Goal: Task Accomplishment & Management: Use online tool/utility

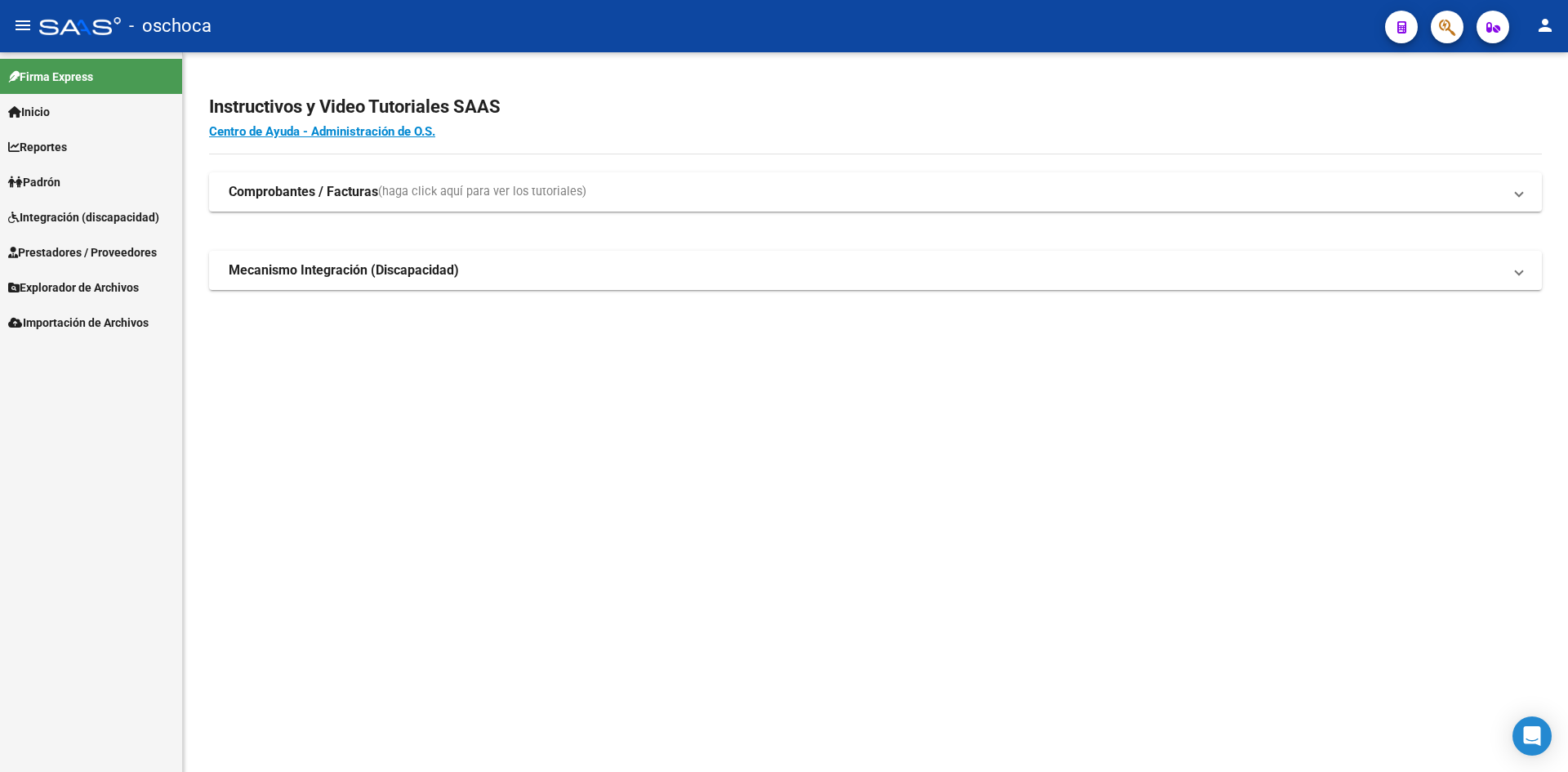
click at [78, 216] on span "Integración (discapacidad)" at bounding box center [83, 218] width 151 height 18
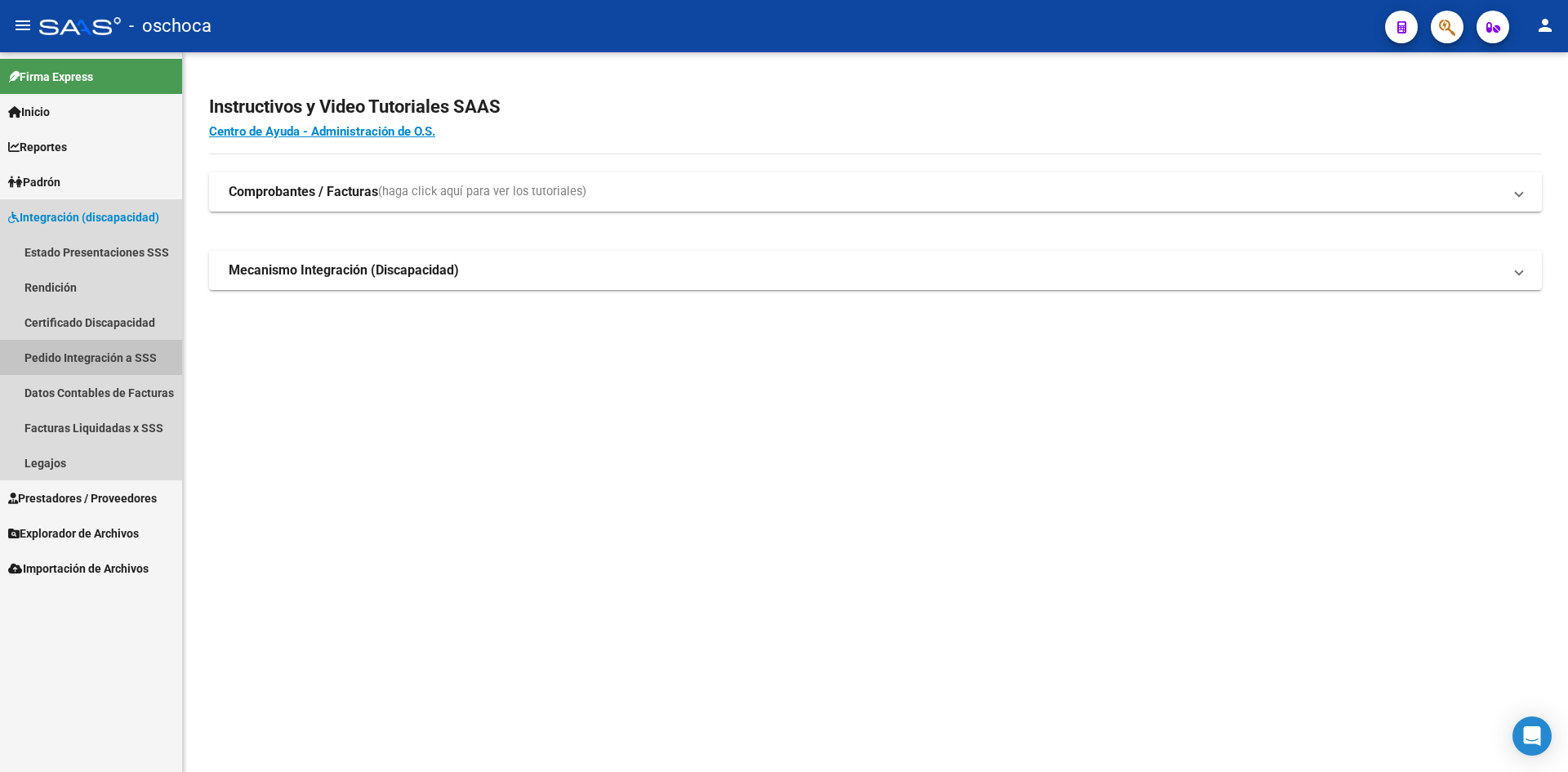
click at [102, 364] on link "Pedido Integración a SSS" at bounding box center [91, 357] width 182 height 35
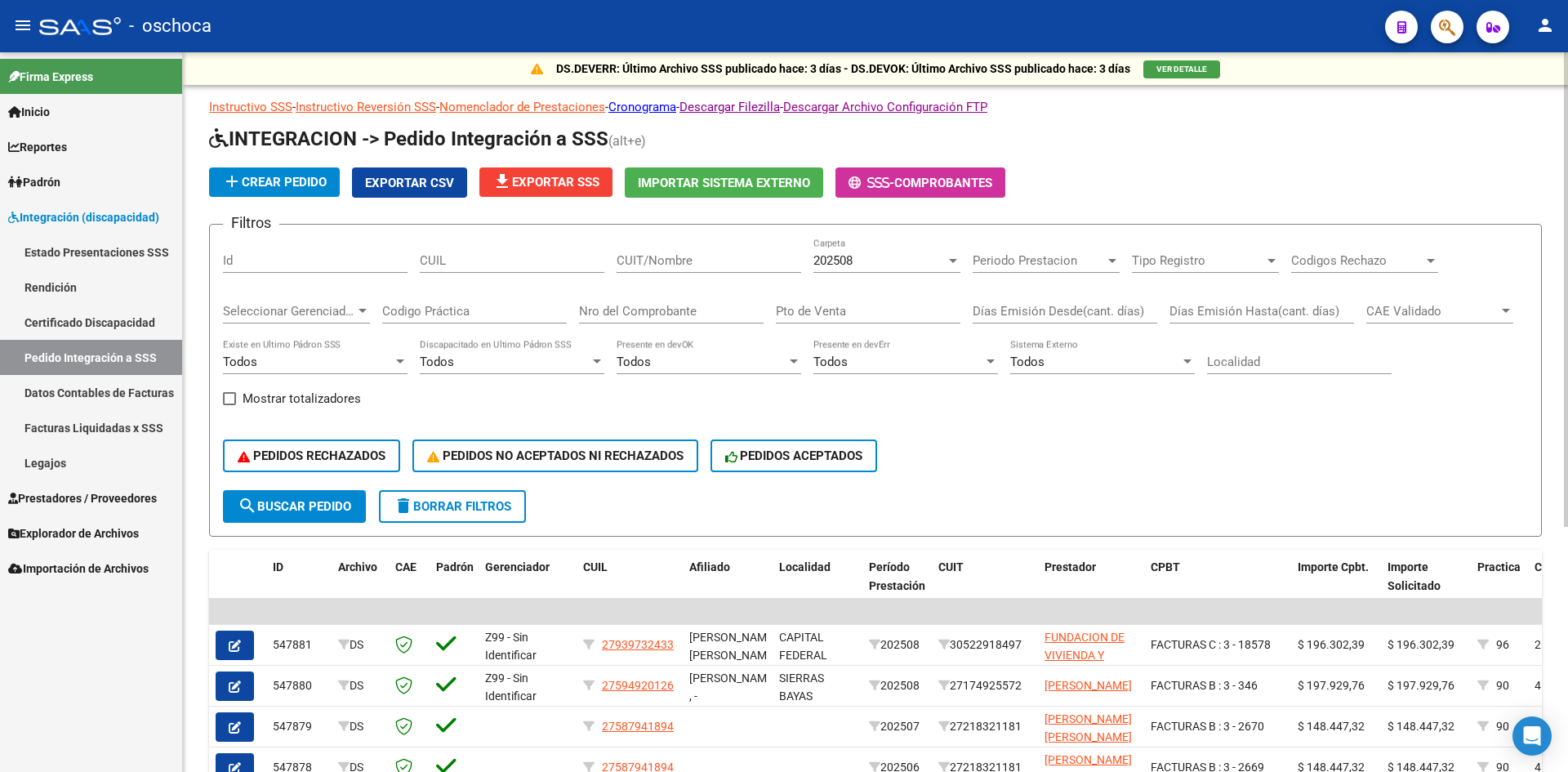
click at [767, 186] on span "Importar Sistema Externo" at bounding box center [723, 183] width 172 height 14
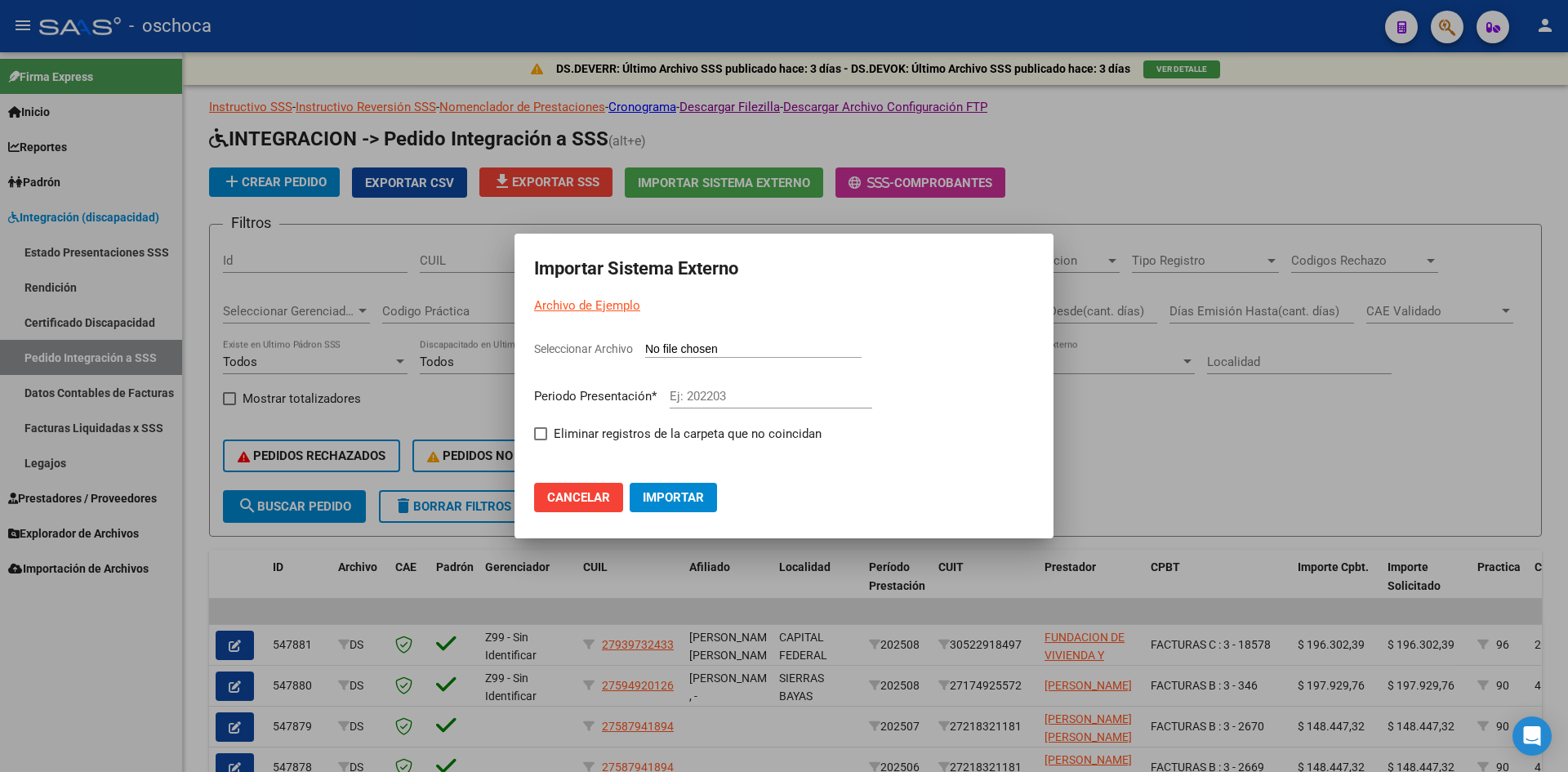
click at [741, 349] on input "Seleccionar Archivo" at bounding box center [753, 349] width 217 height 15
type input "C:\fakepath\105804_ds01_202508_3.TXT"
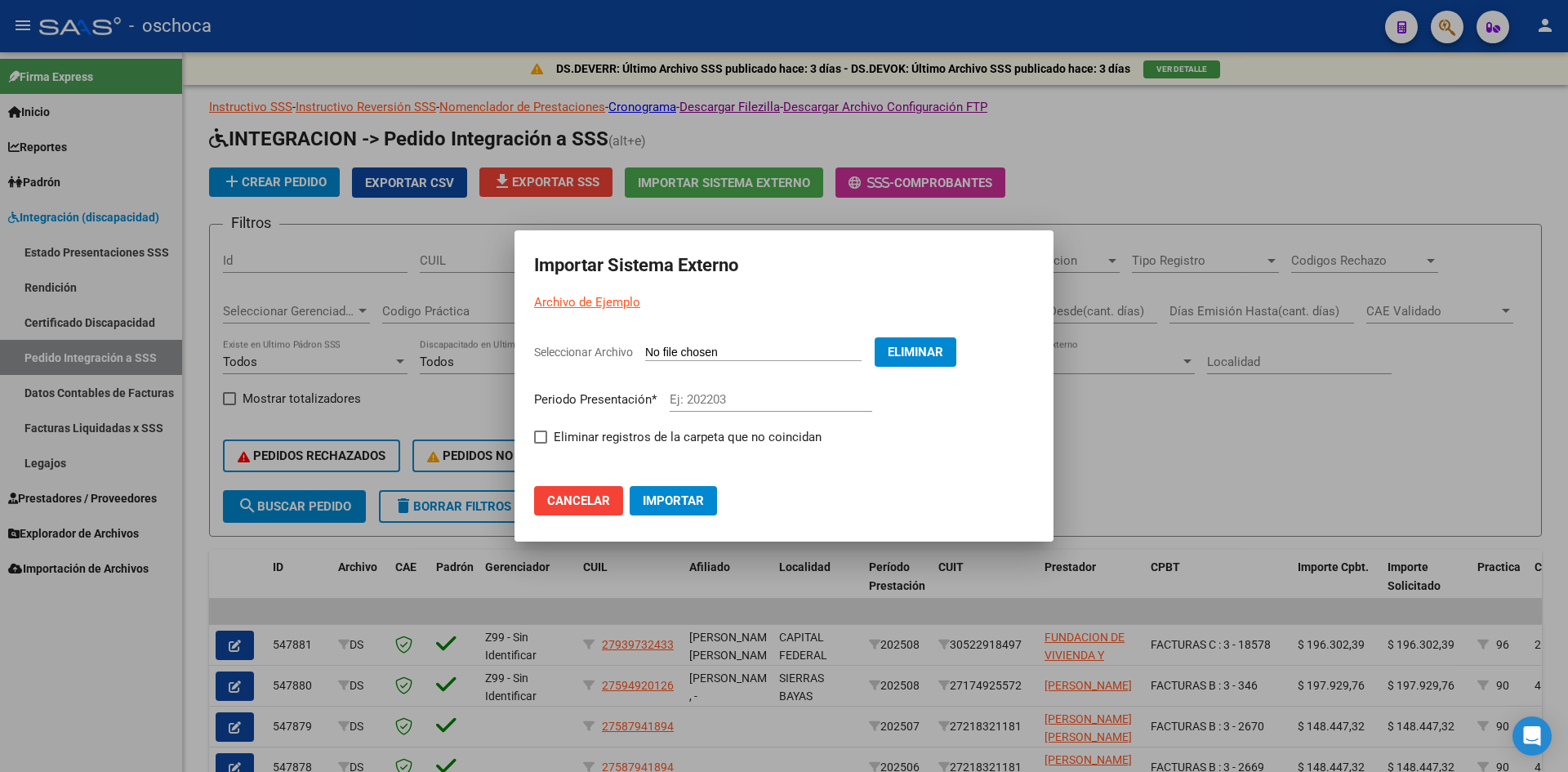
click at [719, 404] on input "Ej: 202203" at bounding box center [770, 399] width 202 height 14
type input "202508"
click at [533, 431] on mat-dialog-content "Seleccionar Archivo Eliminar Periodo Presentación * 202508 Ej: 202203 Eliminar …" at bounding box center [784, 392] width 539 height 136
click at [538, 438] on span at bounding box center [540, 437] width 13 height 13
click at [539, 443] on input "Eliminar registros de la carpeta que no coincidan" at bounding box center [539, 443] width 1 height 1
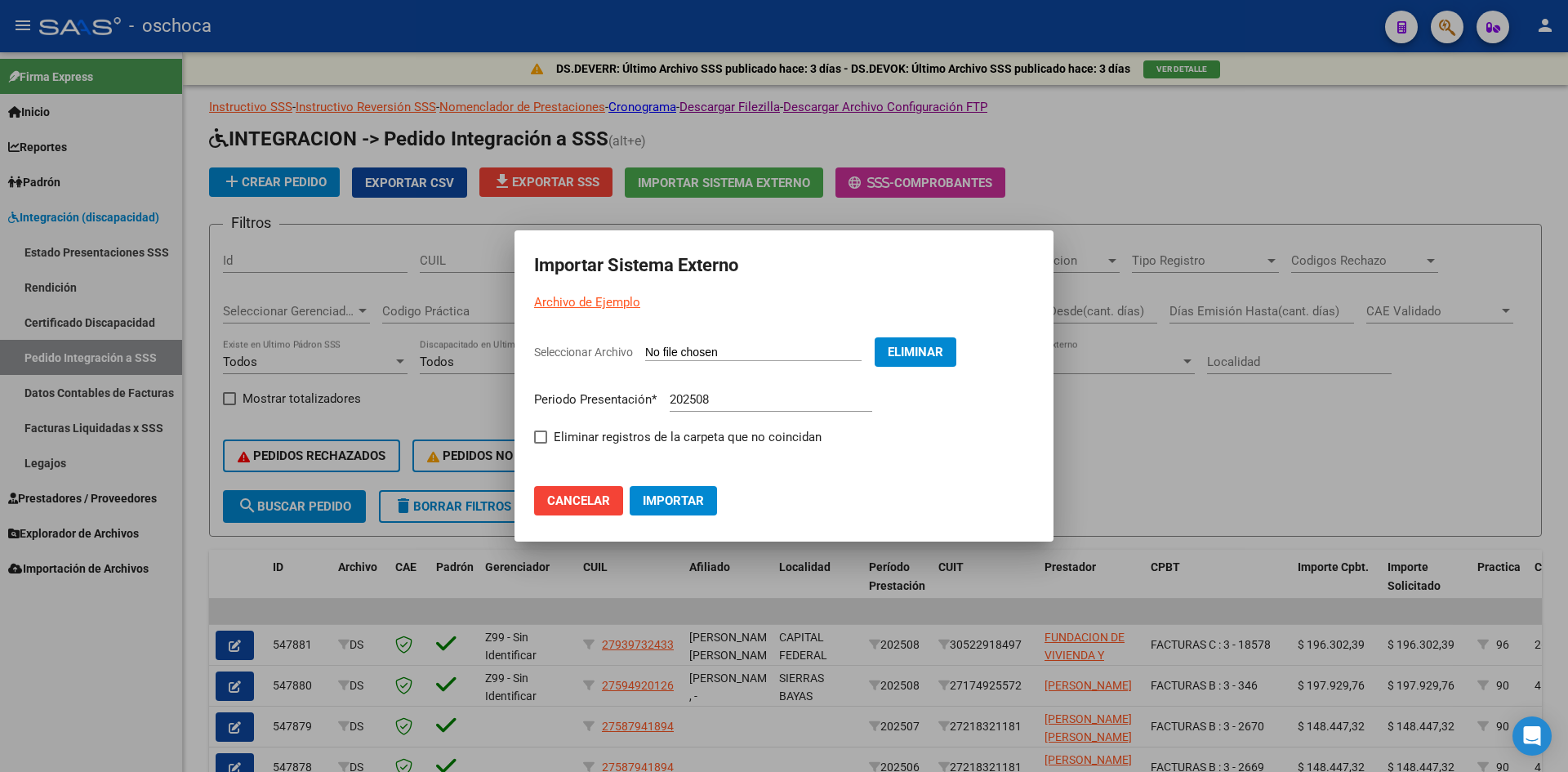
checkbox input "true"
click at [697, 506] on span "Importar" at bounding box center [673, 500] width 62 height 14
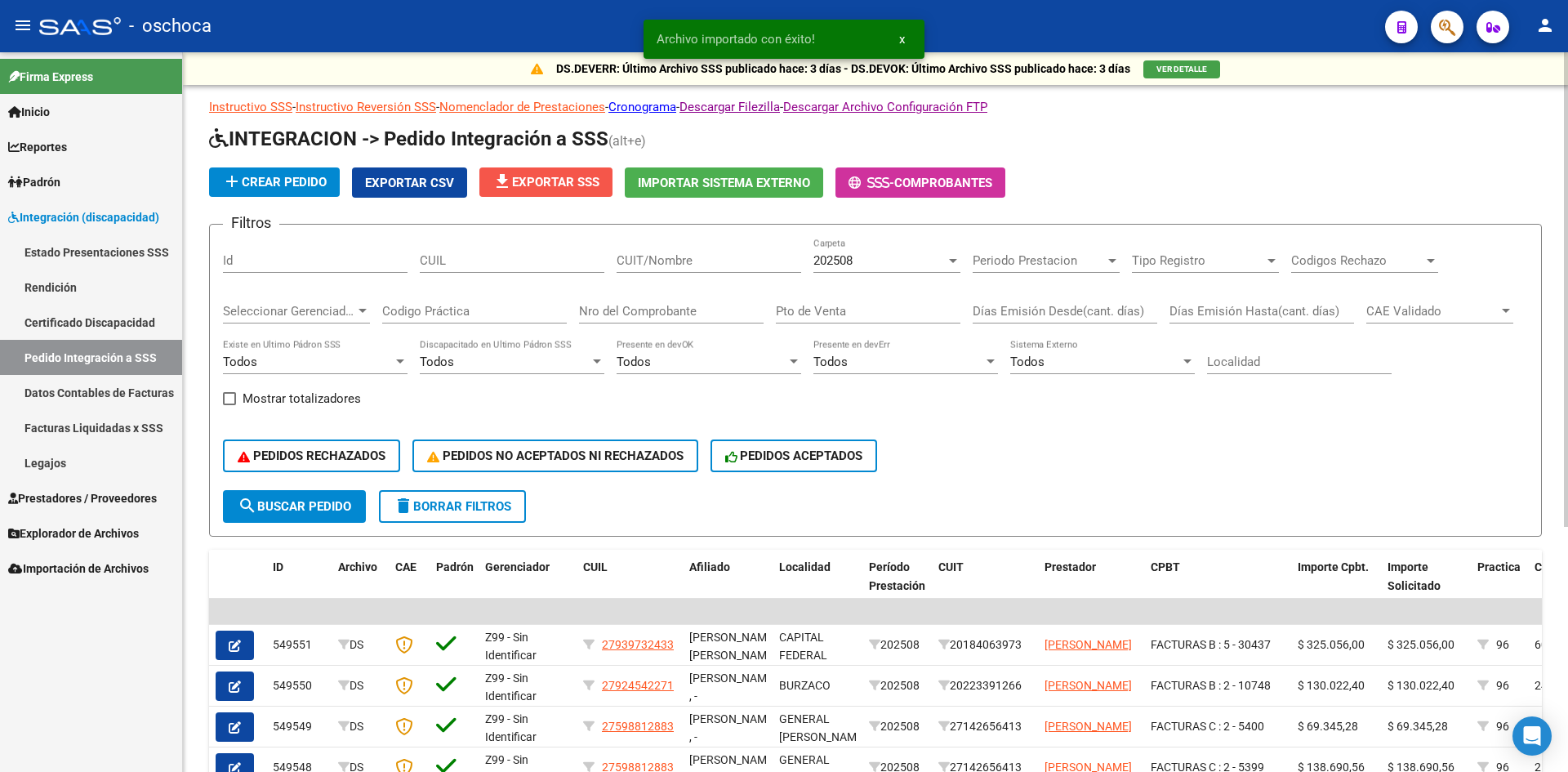
click at [587, 182] on span "file_download Exportar SSS" at bounding box center [546, 182] width 107 height 14
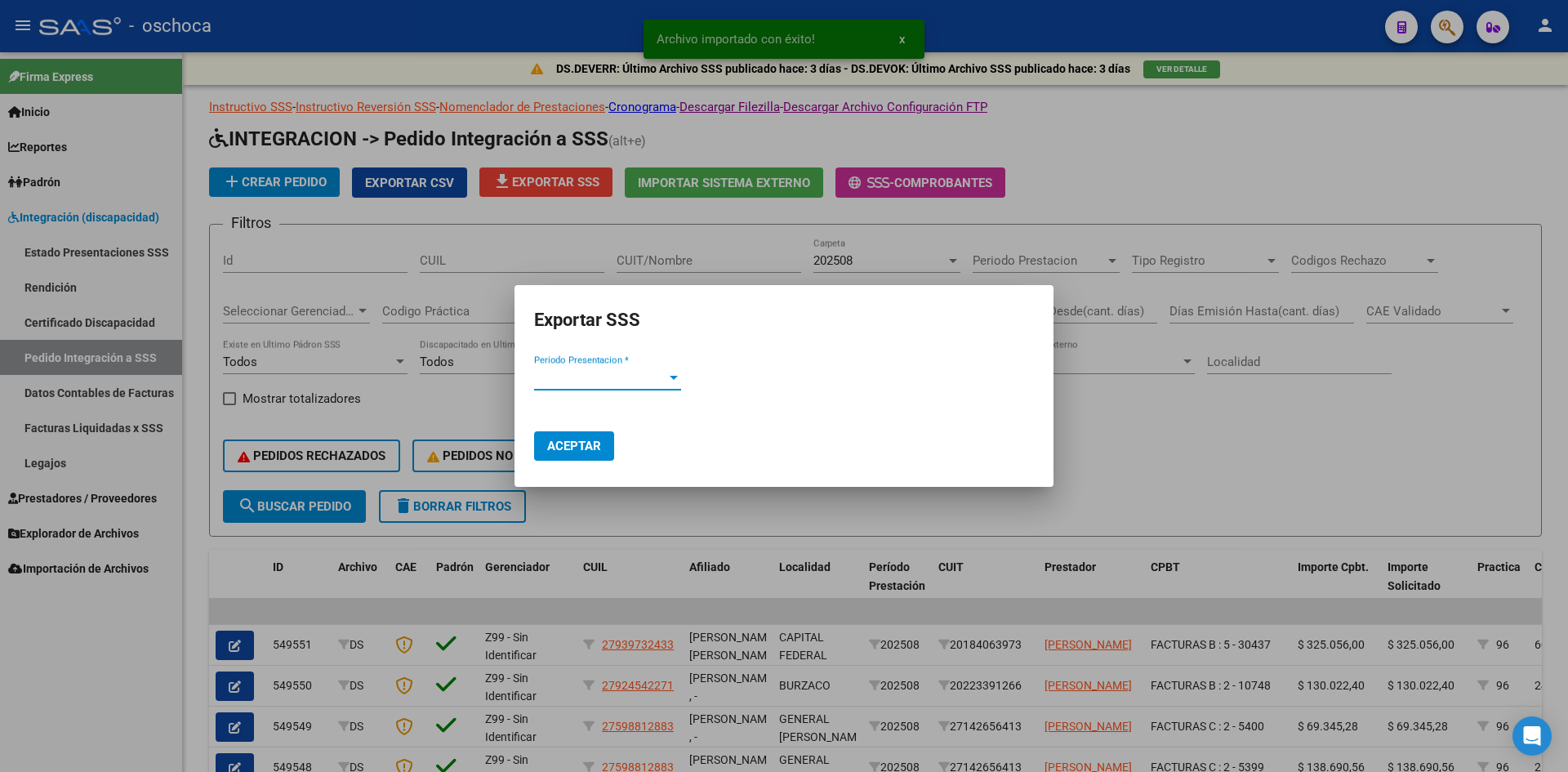
click at [631, 376] on span "Periodo Presentacion *" at bounding box center [600, 377] width 132 height 14
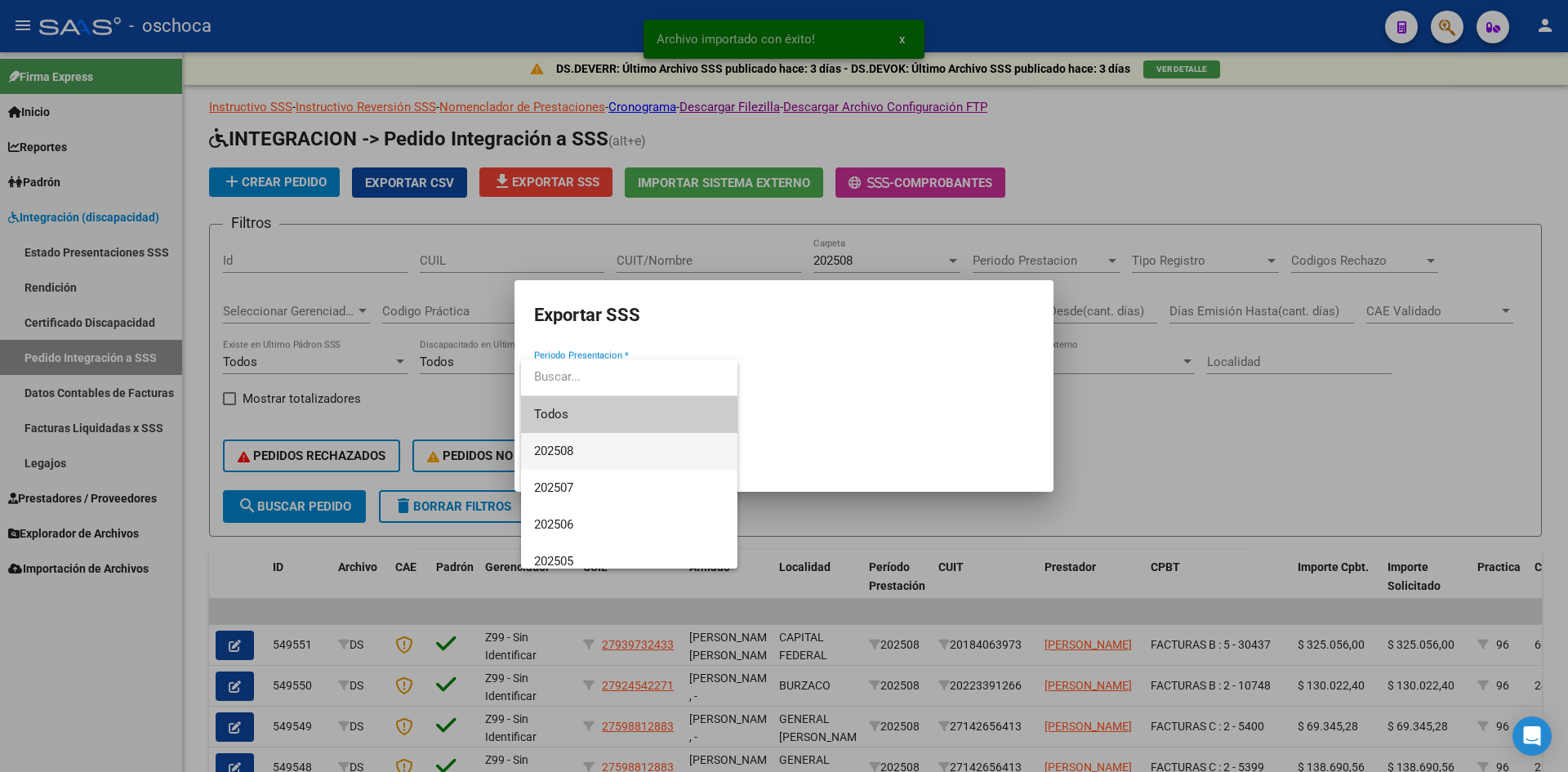
click at [580, 445] on span "202508" at bounding box center [628, 450] width 190 height 37
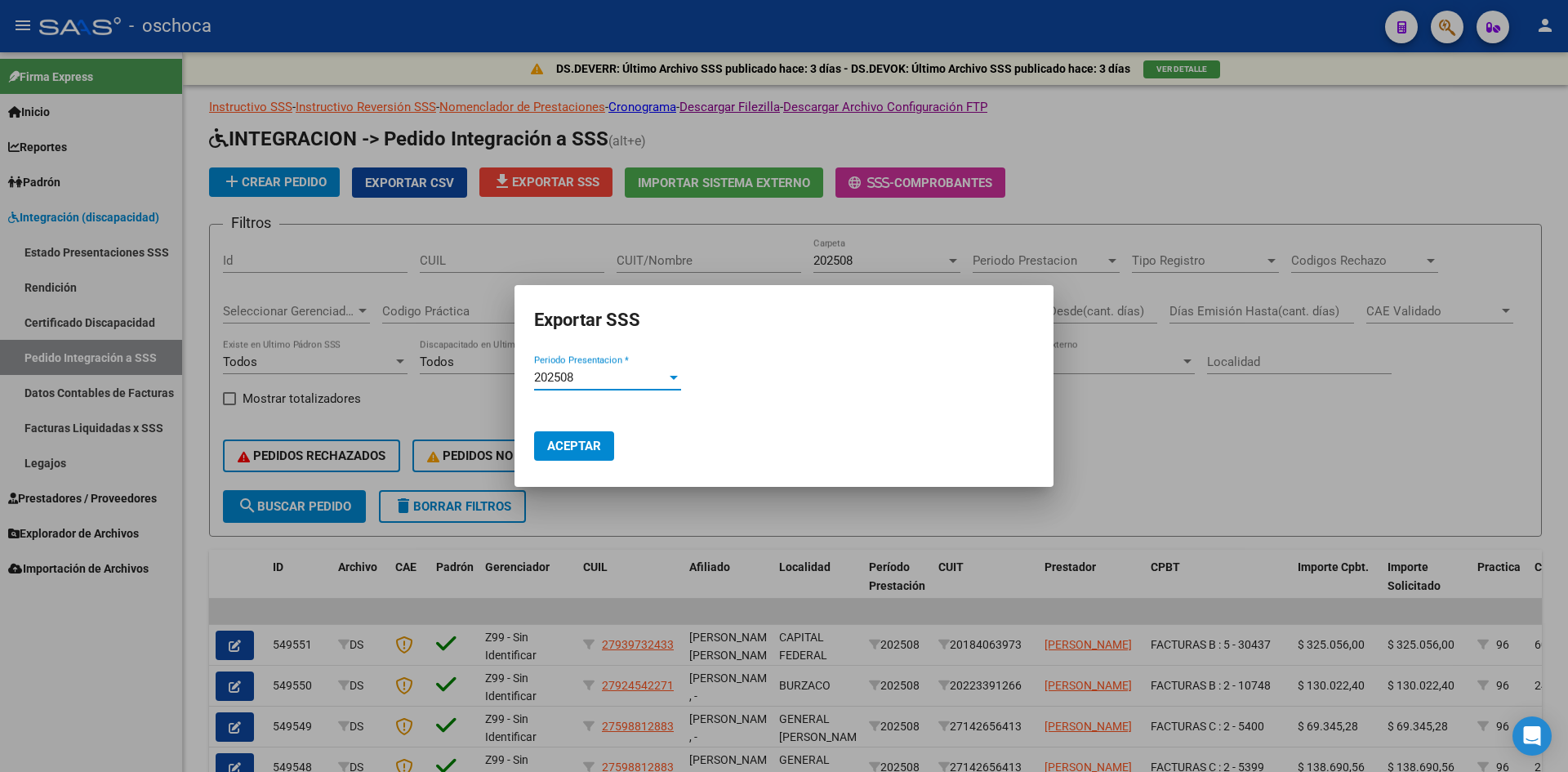
click at [578, 439] on span "Aceptar" at bounding box center [574, 446] width 53 height 14
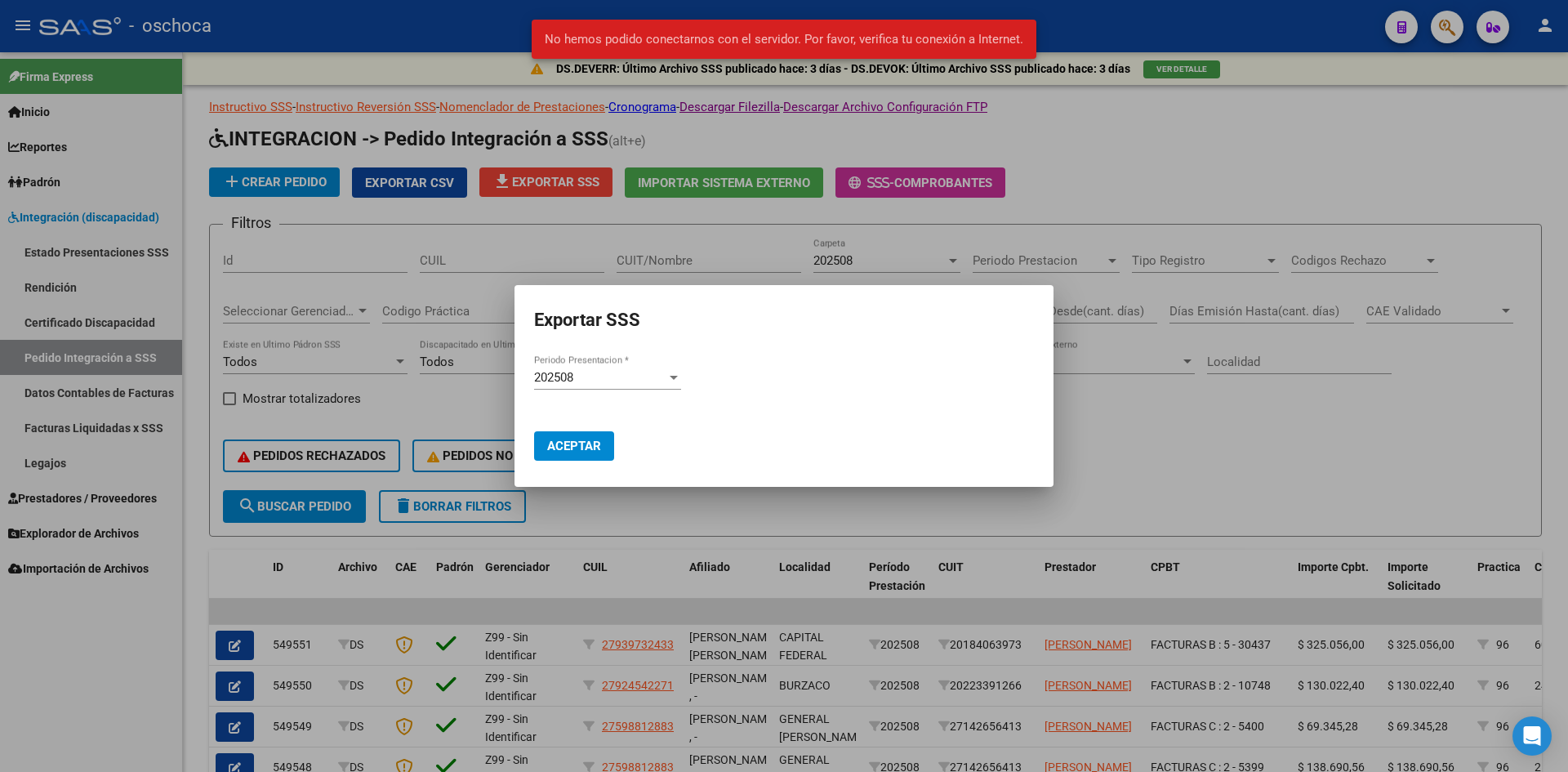
click at [1119, 193] on div at bounding box center [784, 386] width 1568 height 772
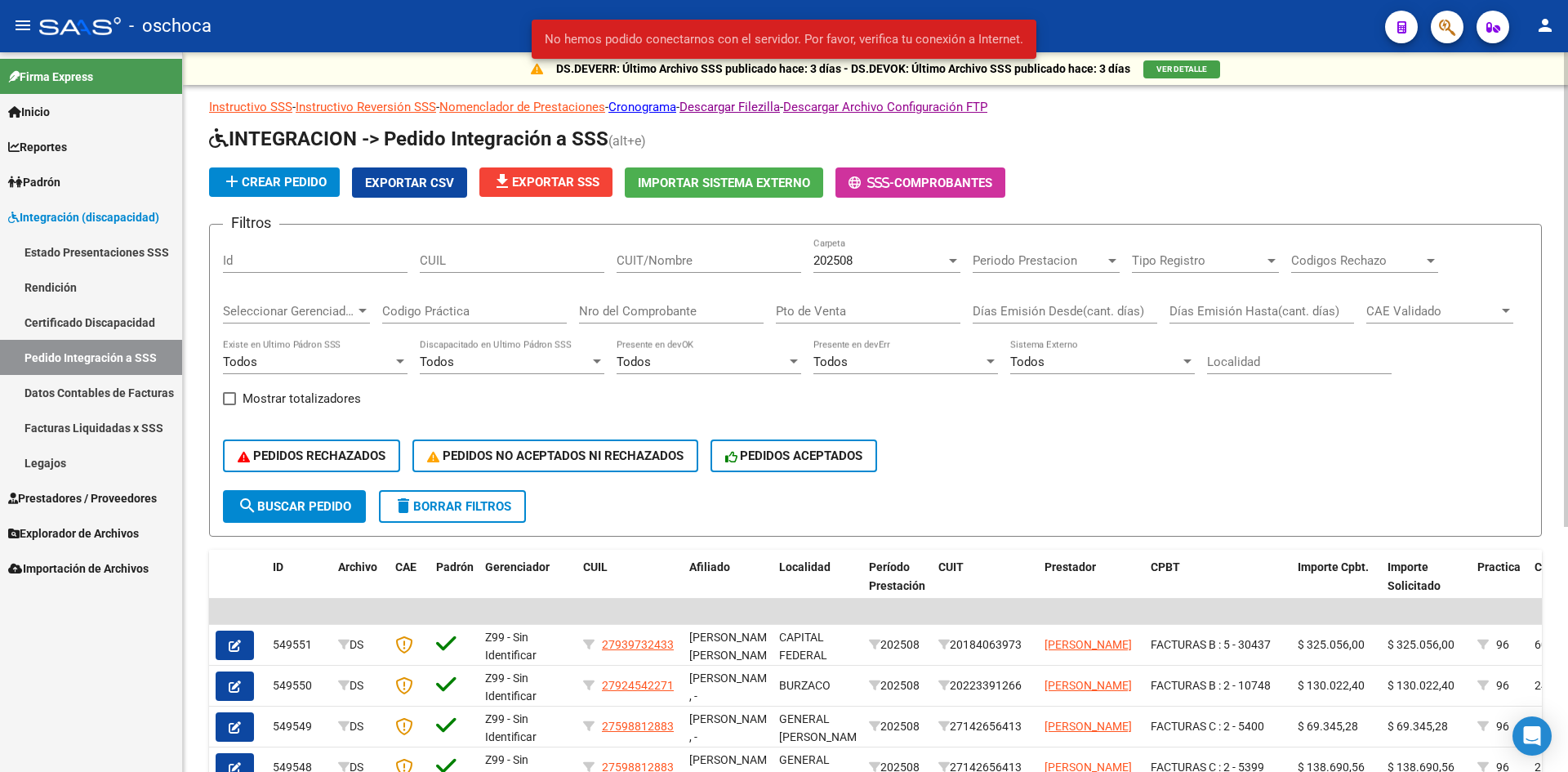
click at [986, 201] on app-list-header "INTEGRACION -> Pedido Integración a SSS (alt+e) add Crear Pedido Exportar CSV f…" at bounding box center [874, 331] width 1333 height 411
click at [979, 189] on span "Comprobantes" at bounding box center [943, 183] width 98 height 14
